Goal: Check status

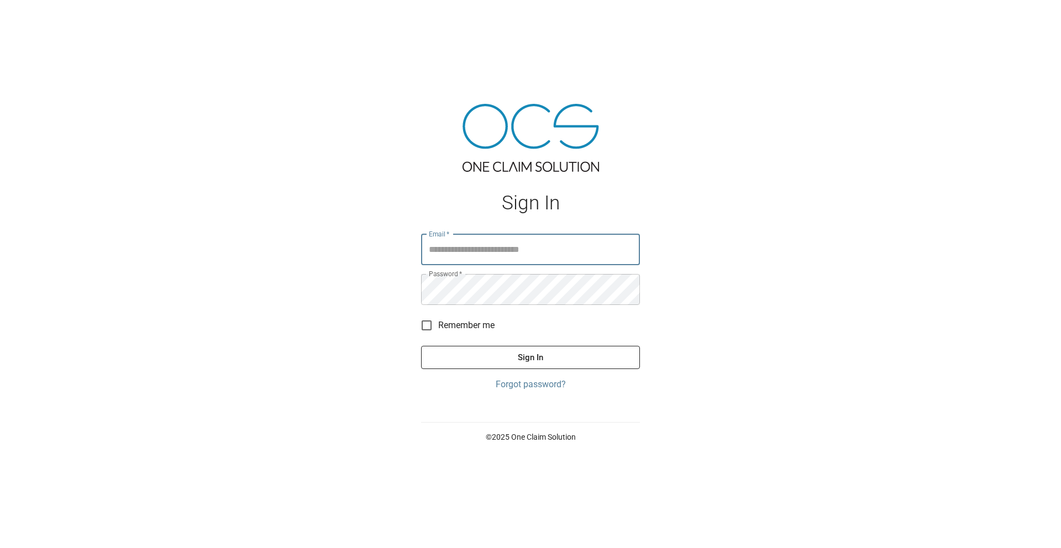
type input "**********"
click at [500, 364] on button "Sign In" at bounding box center [530, 357] width 219 height 23
